Goal: Information Seeking & Learning: Learn about a topic

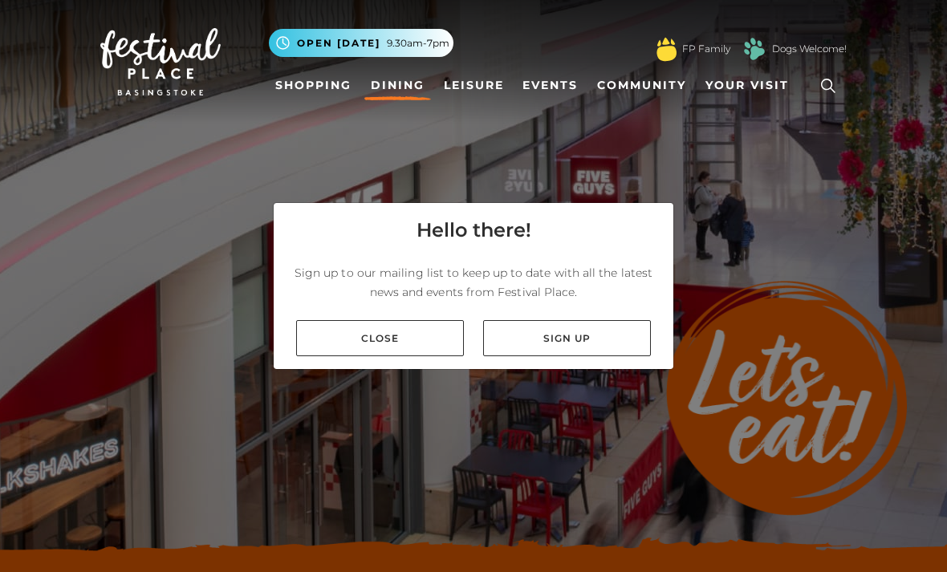
click at [393, 356] on link "Close" at bounding box center [380, 338] width 168 height 36
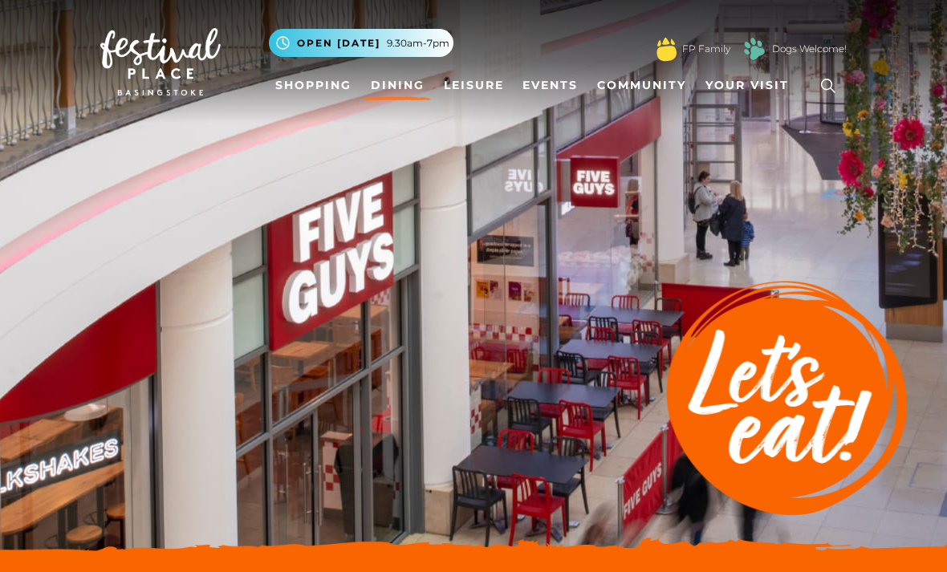
click at [394, 86] on link "Dining" at bounding box center [397, 86] width 67 height 30
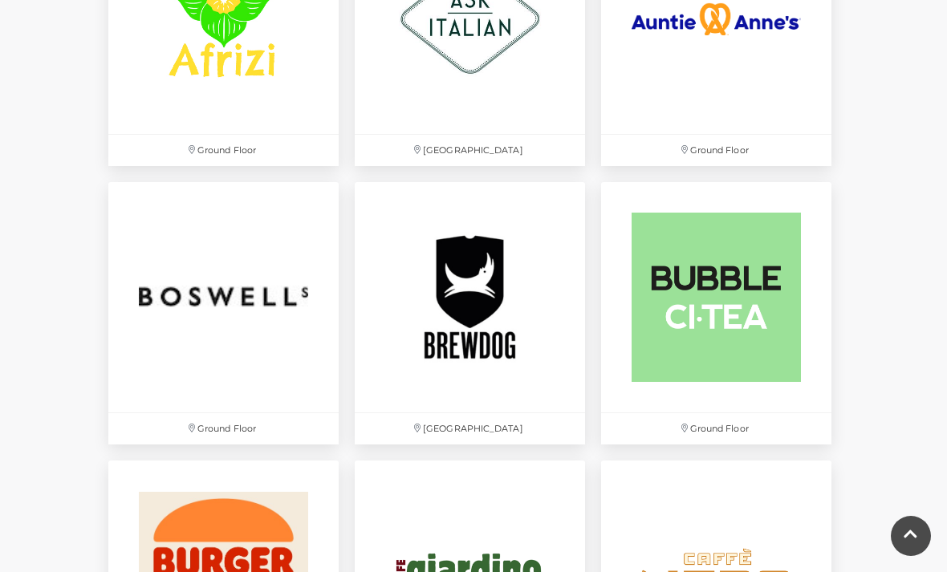
scroll to position [1169, 0]
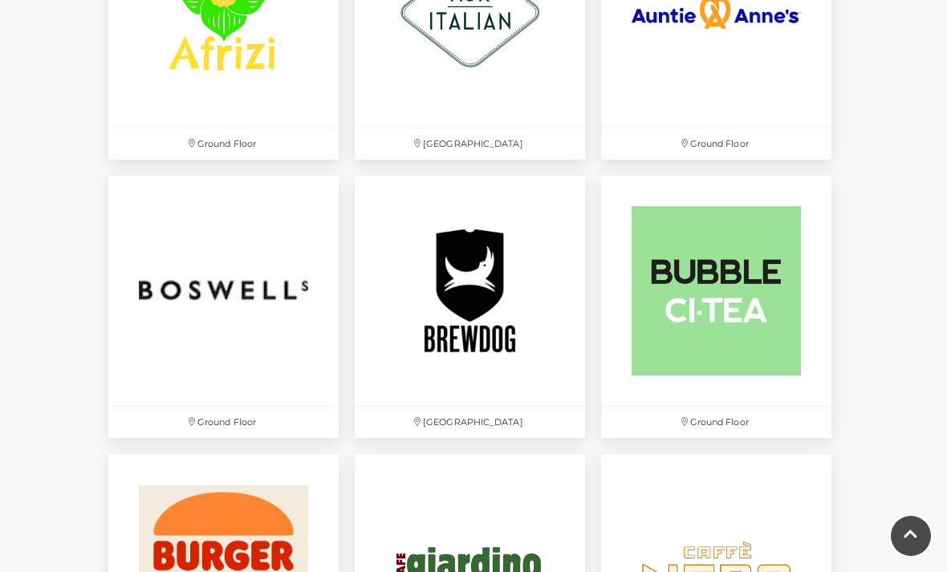
click at [481, 318] on img at bounding box center [470, 291] width 230 height 230
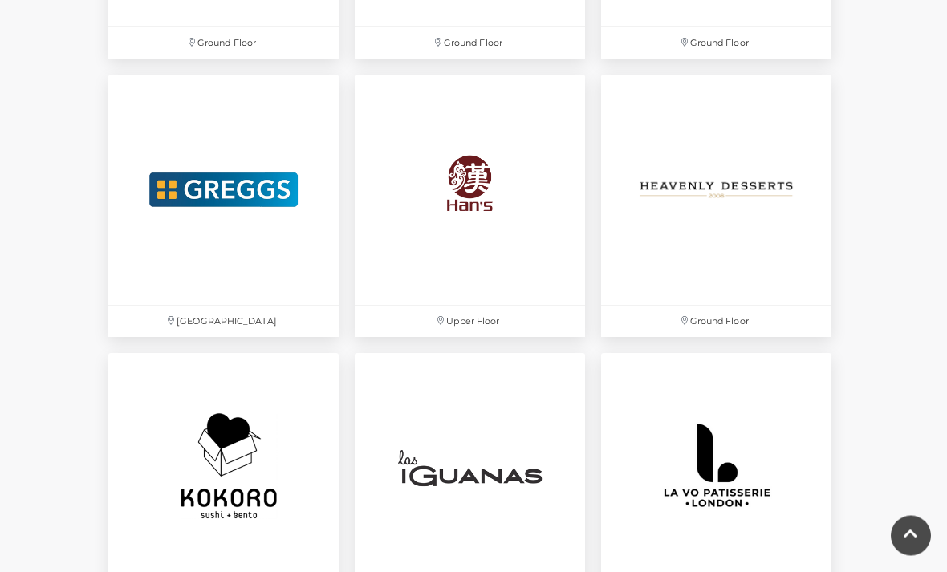
scroll to position [2943, 0]
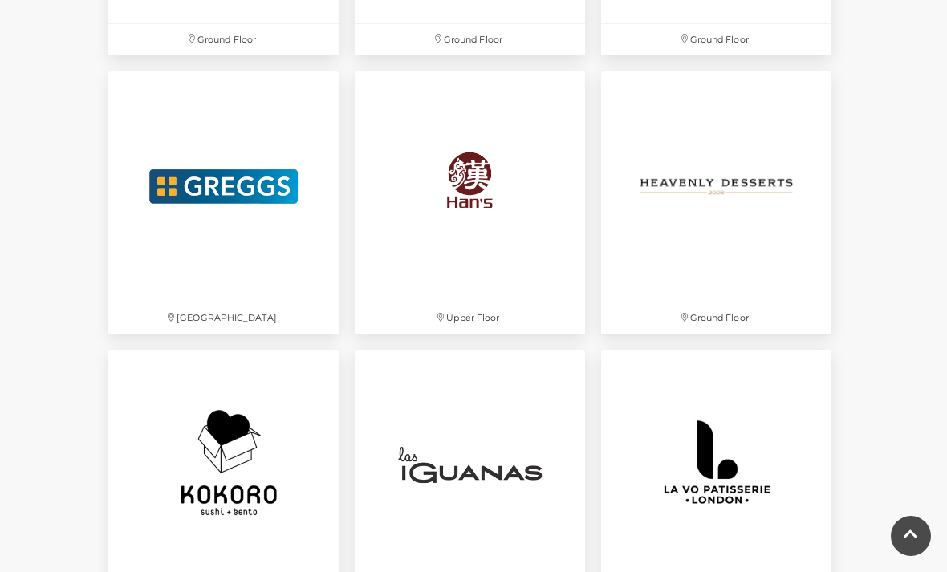
click at [716, 181] on img at bounding box center [716, 186] width 230 height 230
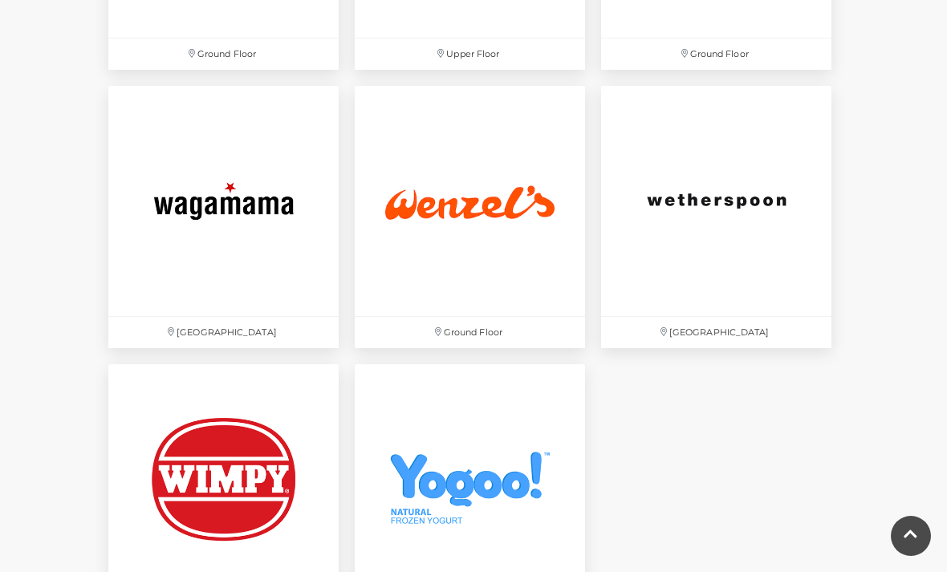
scroll to position [4602, 0]
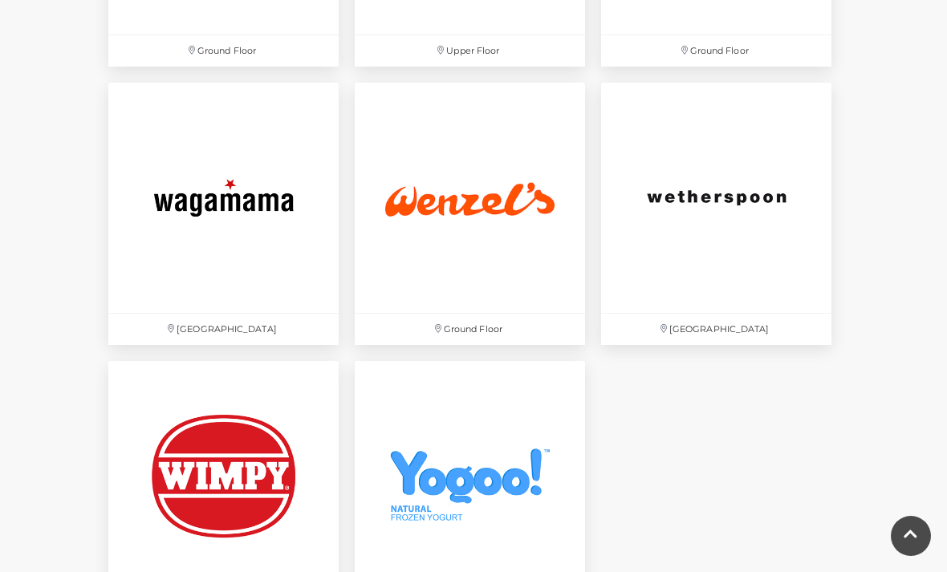
click at [245, 237] on img at bounding box center [223, 198] width 230 height 230
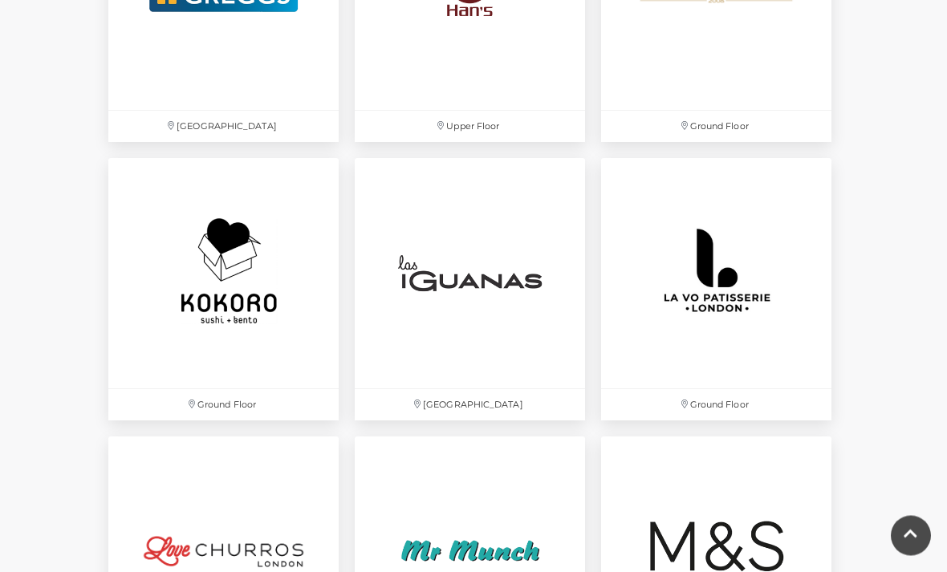
scroll to position [3131, 0]
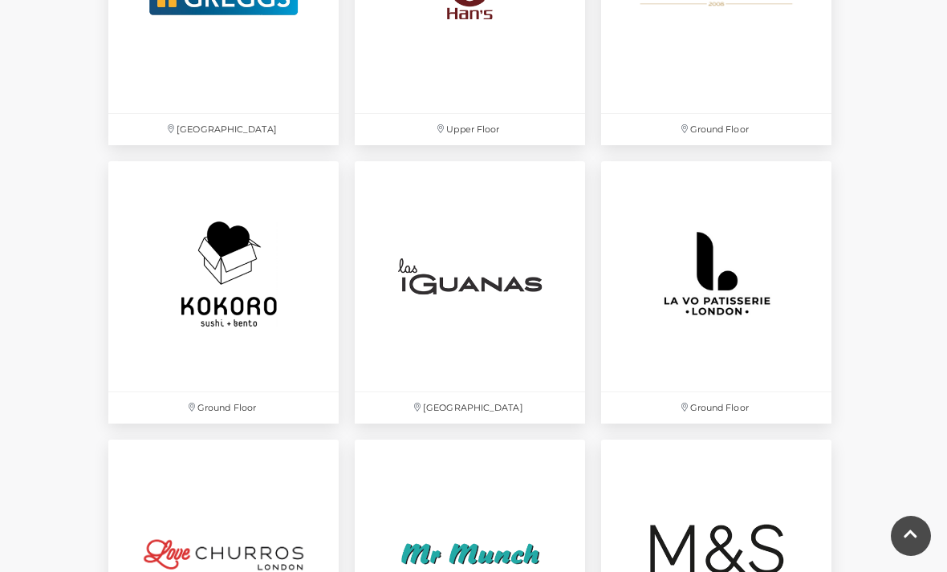
click at [484, 282] on img at bounding box center [470, 276] width 230 height 230
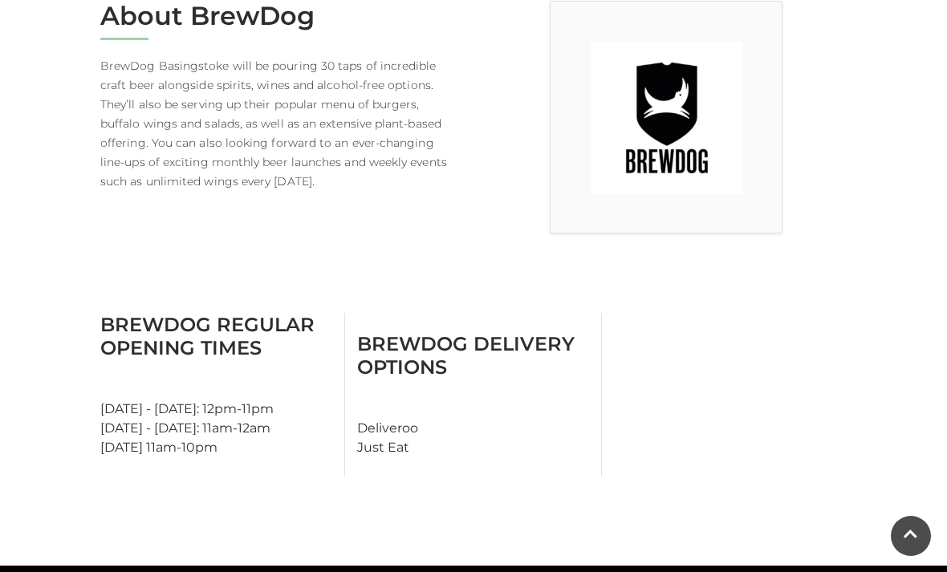
scroll to position [465, 0]
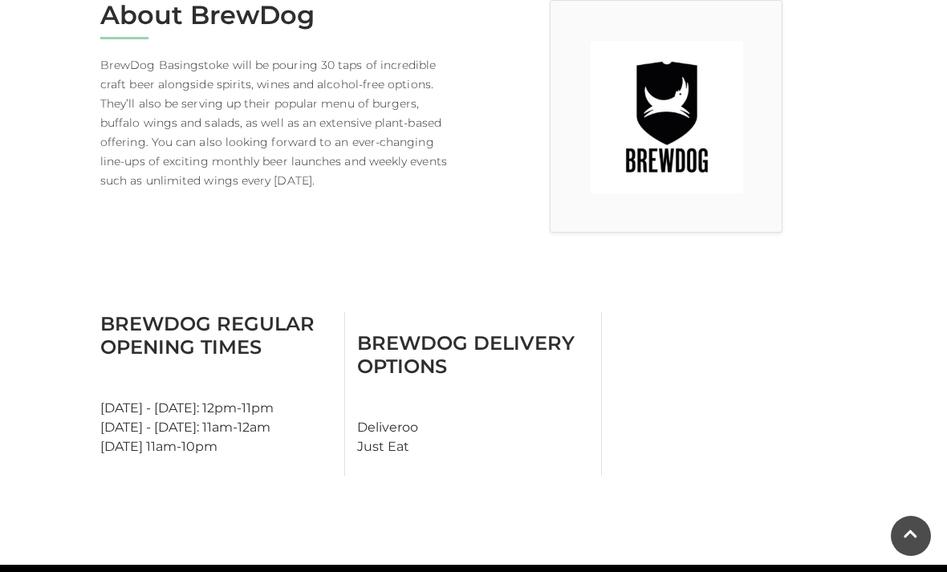
click at [672, 120] on img at bounding box center [666, 117] width 152 height 152
click at [660, 160] on img at bounding box center [666, 117] width 152 height 152
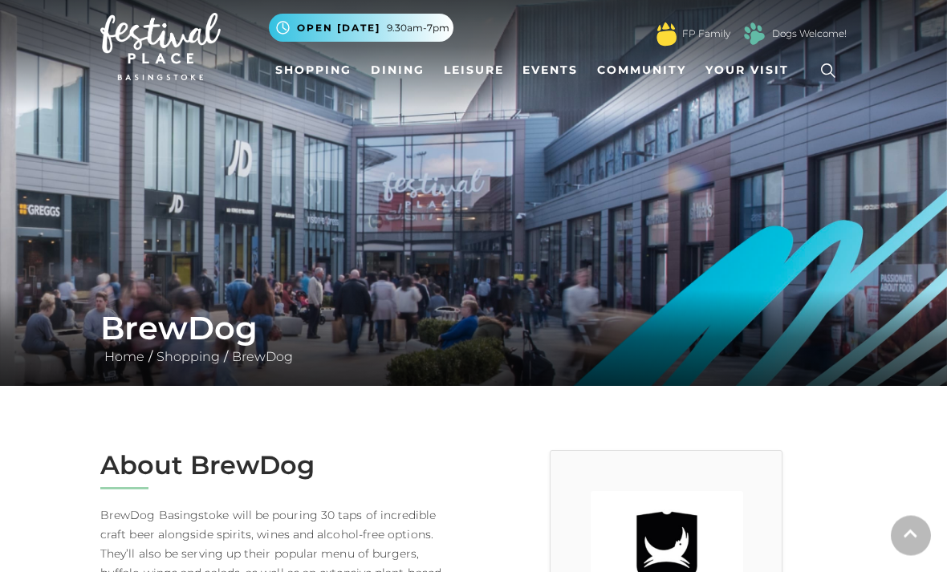
scroll to position [0, 0]
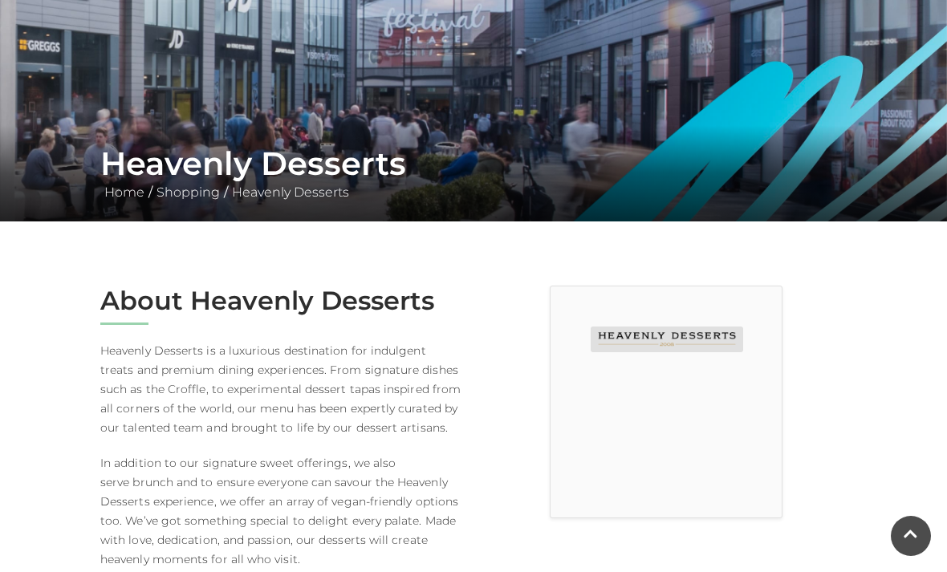
click at [650, 349] on img at bounding box center [666, 340] width 152 height 26
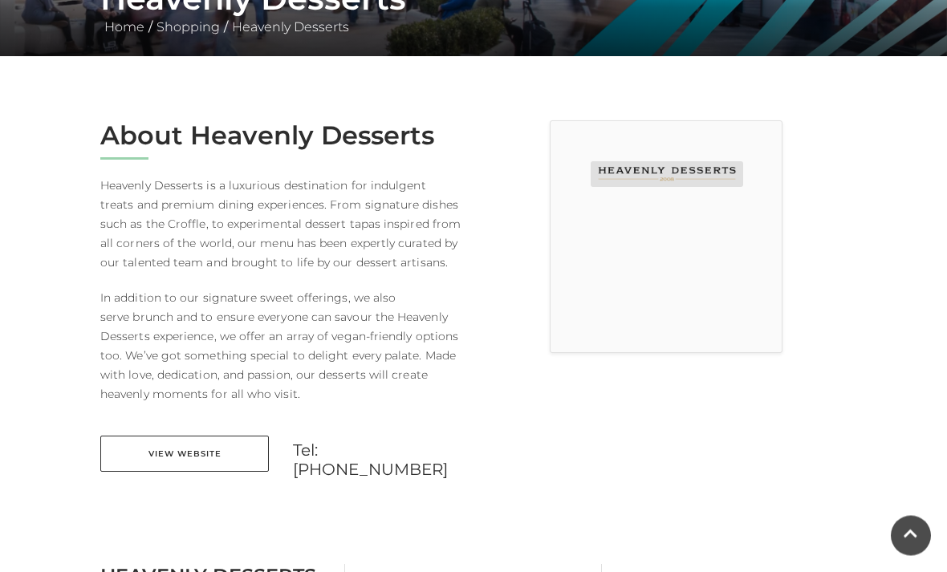
scroll to position [345, 0]
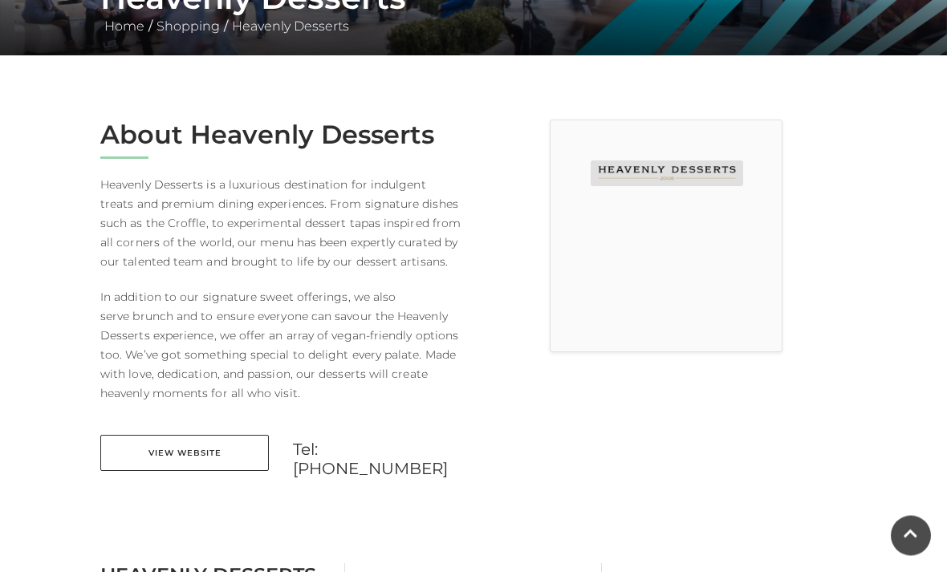
click at [176, 450] on link "View Website" at bounding box center [184, 454] width 168 height 36
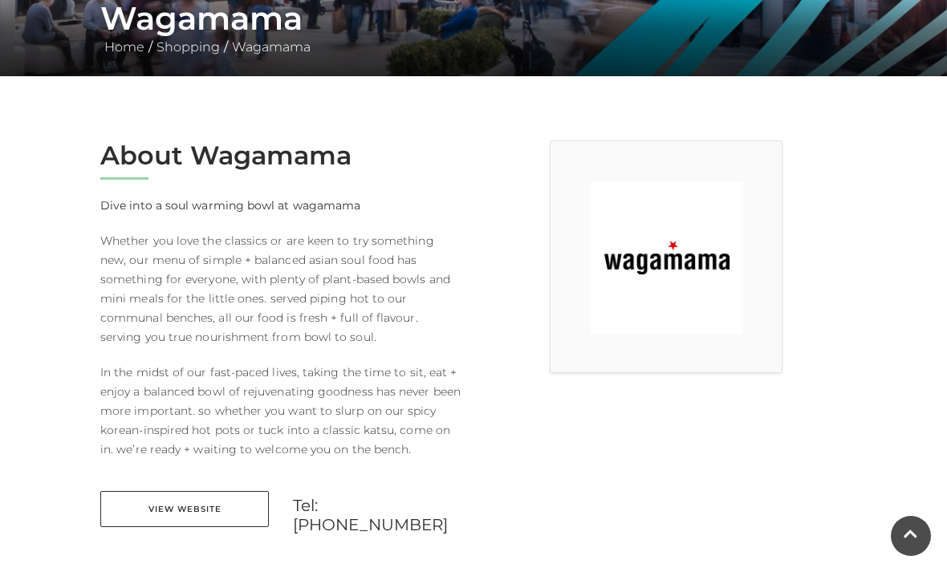
scroll to position [334, 0]
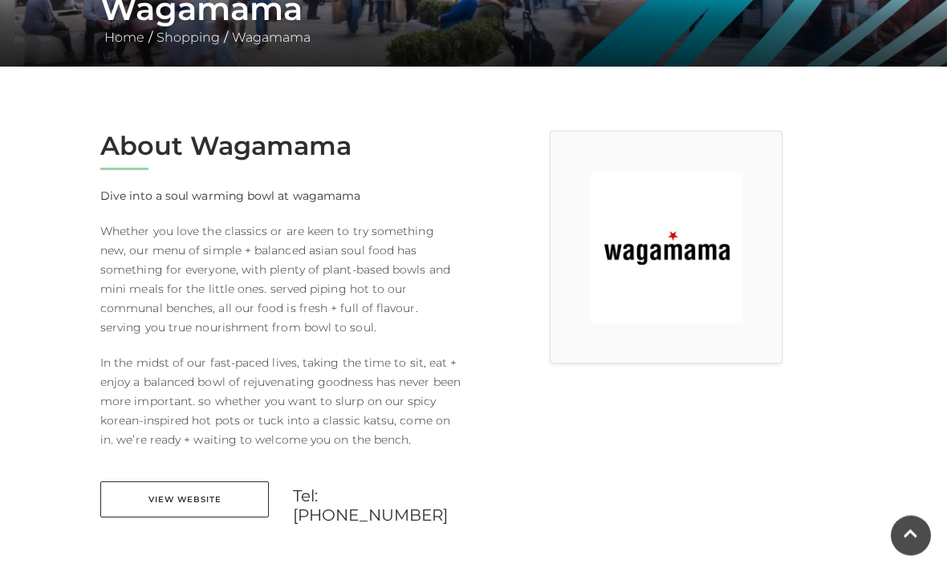
click at [184, 497] on link "View Website" at bounding box center [184, 500] width 168 height 36
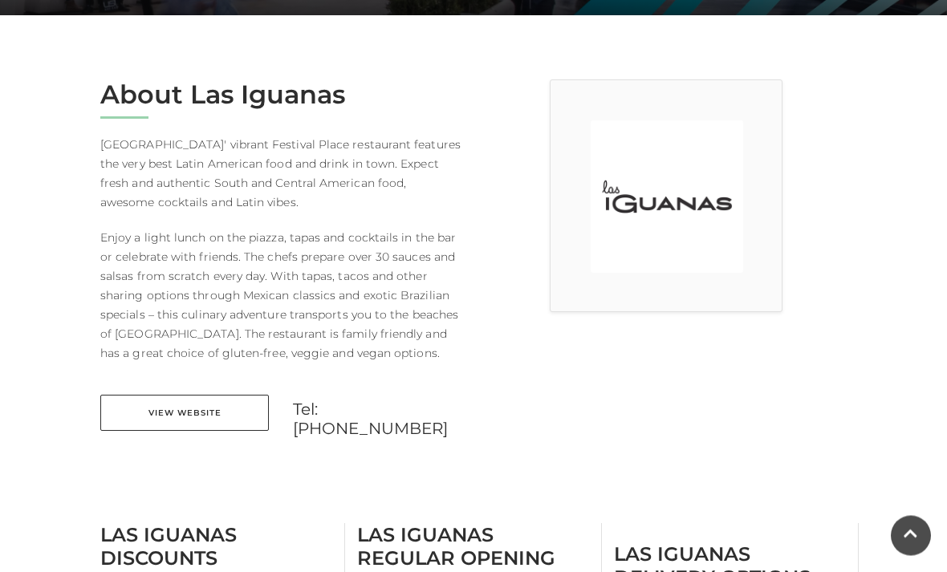
scroll to position [388, 0]
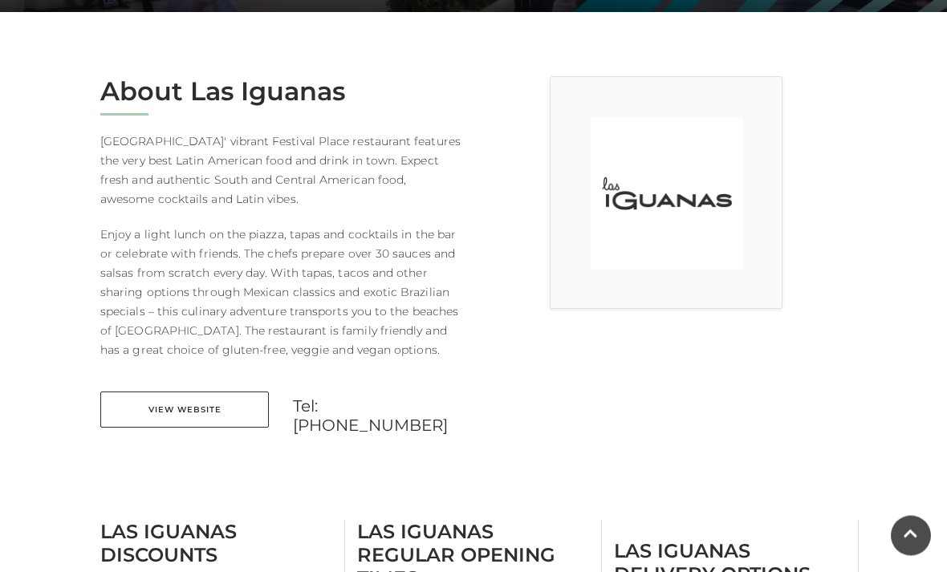
click at [196, 409] on link "View Website" at bounding box center [184, 410] width 168 height 36
